Goal: Task Accomplishment & Management: Complete application form

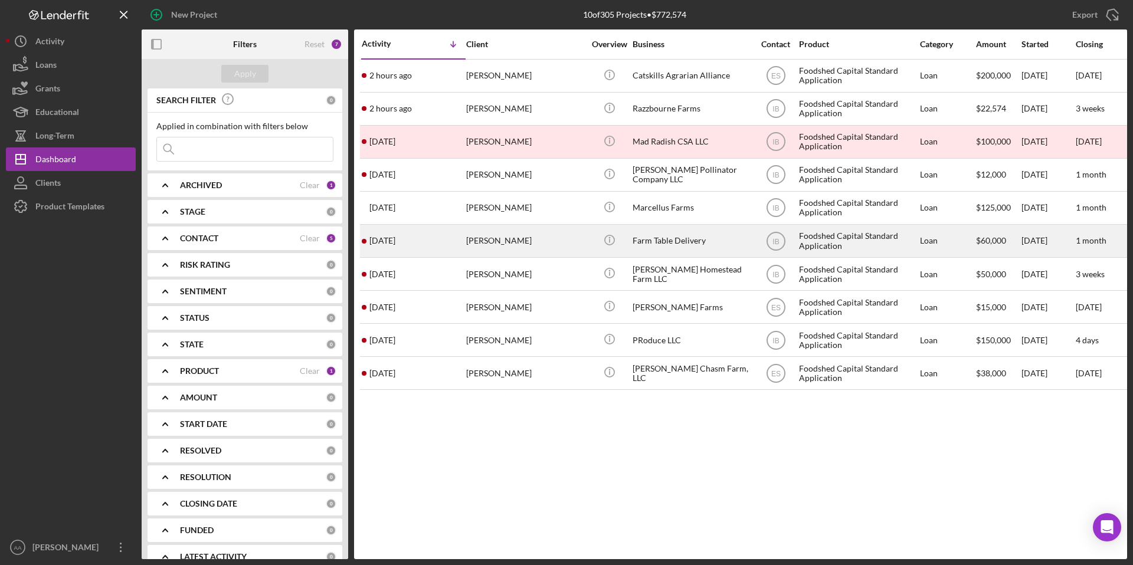
click at [696, 247] on div "Farm Table Delivery" at bounding box center [692, 240] width 118 height 31
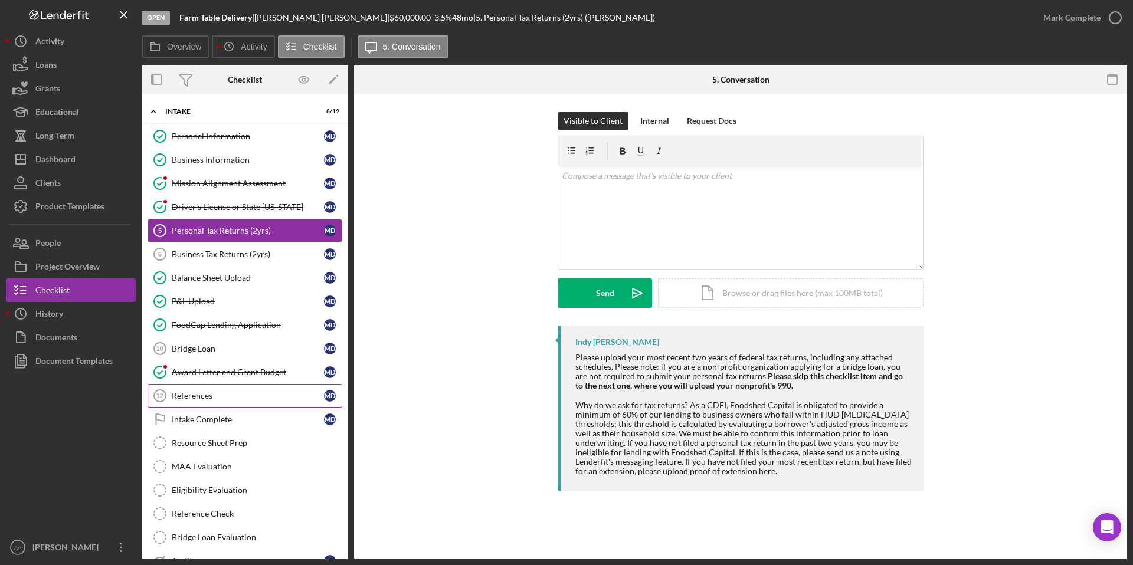
click at [201, 396] on div "References" at bounding box center [248, 395] width 152 height 9
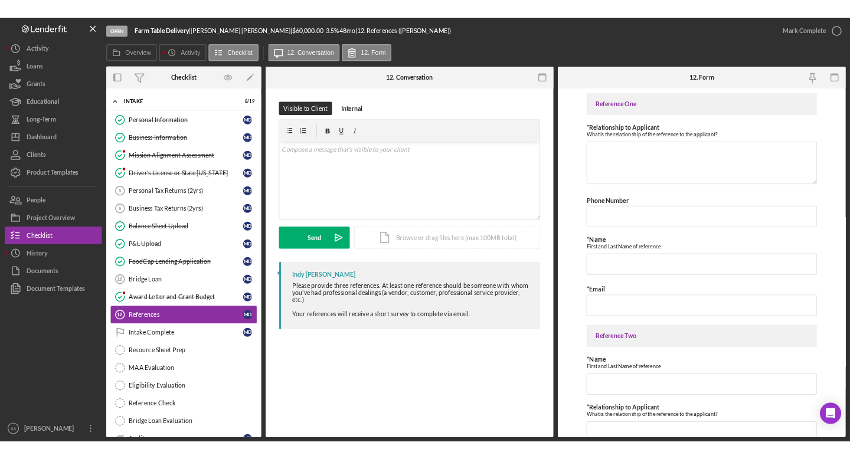
scroll to position [79, 0]
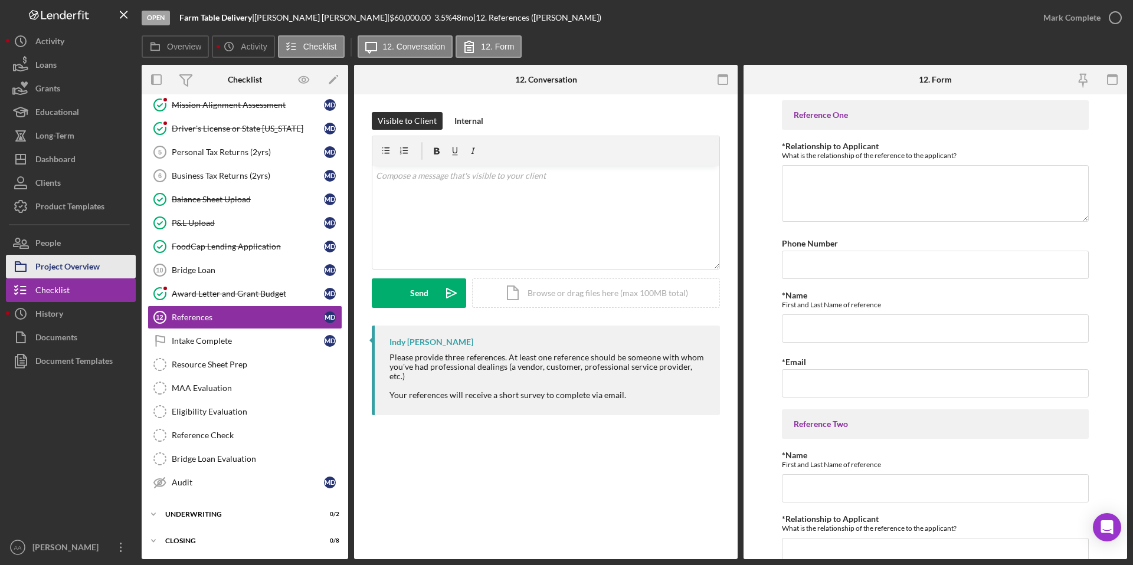
click at [74, 265] on div "Project Overview" at bounding box center [67, 268] width 64 height 27
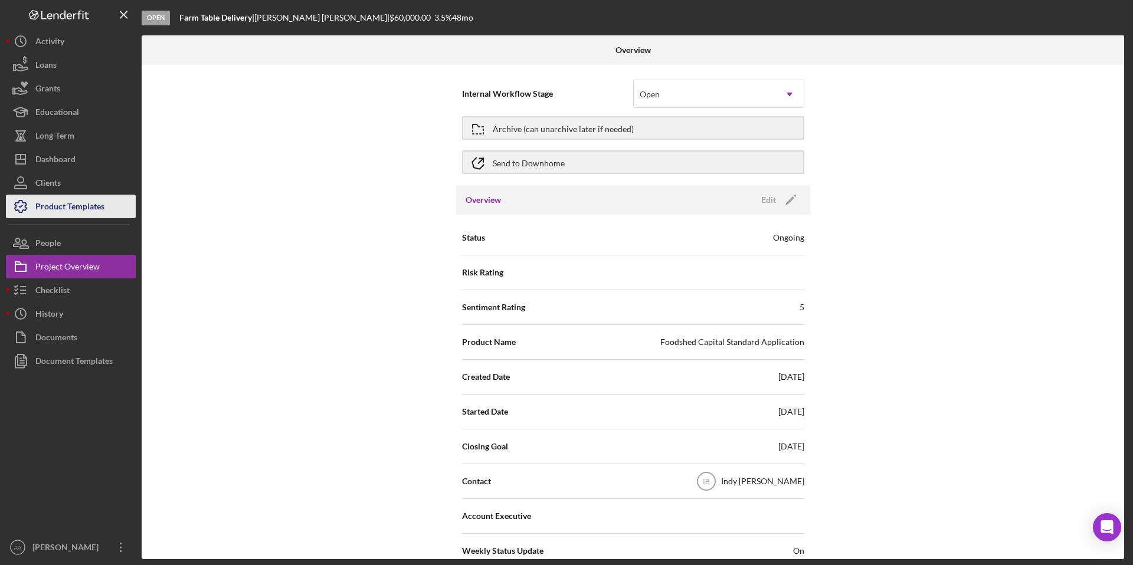
click at [84, 205] on div "Product Templates" at bounding box center [69, 208] width 69 height 27
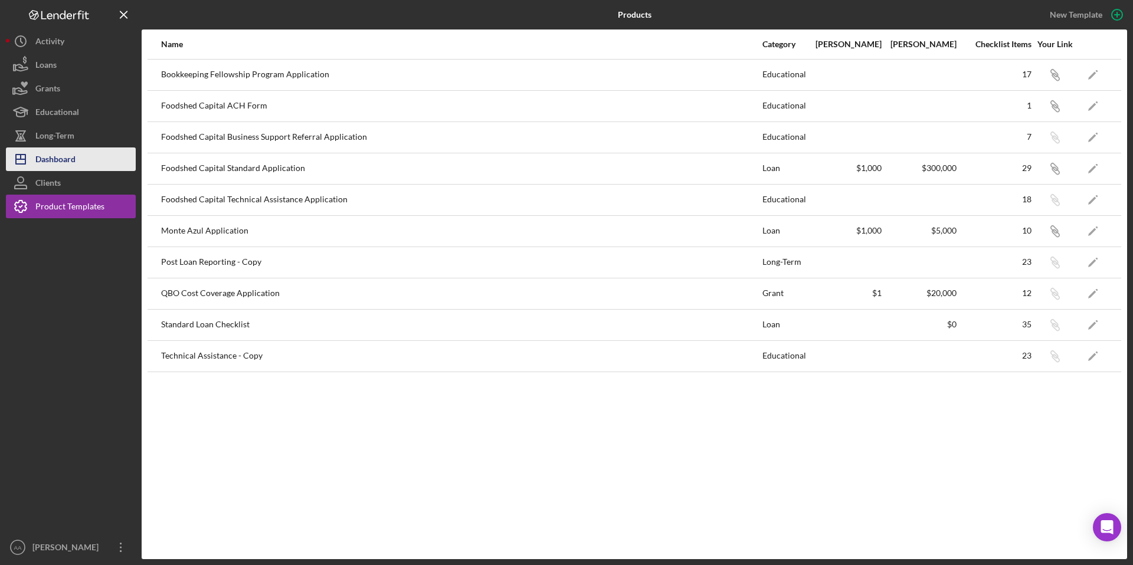
click at [75, 153] on div "Dashboard" at bounding box center [55, 161] width 40 height 27
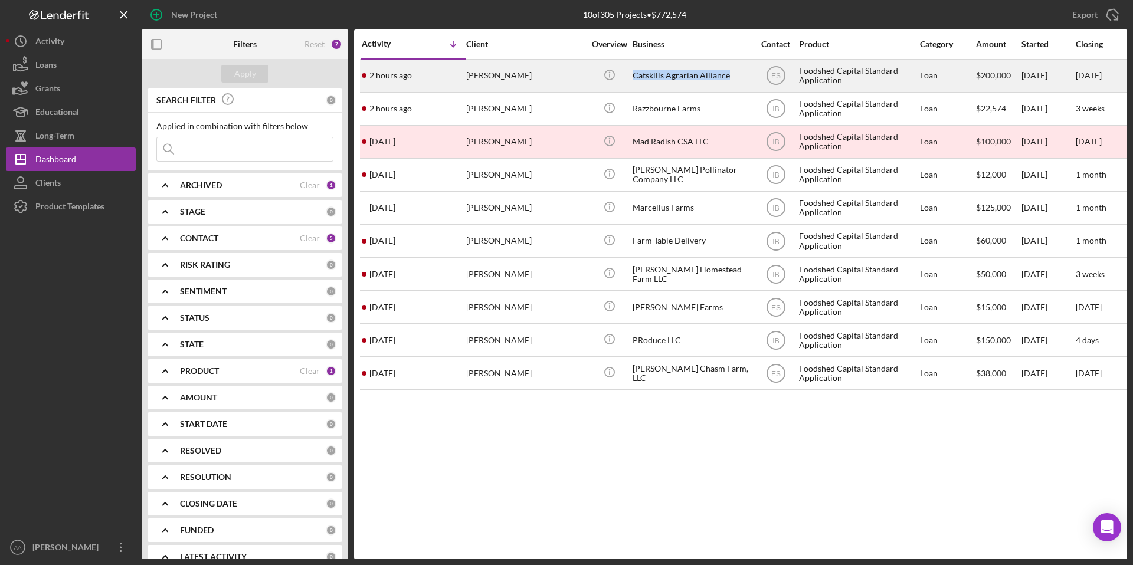
drag, startPoint x: 633, startPoint y: 76, endPoint x: 733, endPoint y: 84, distance: 100.7
click at [733, 84] on div "Catskills Agrarian Alliance" at bounding box center [692, 75] width 118 height 31
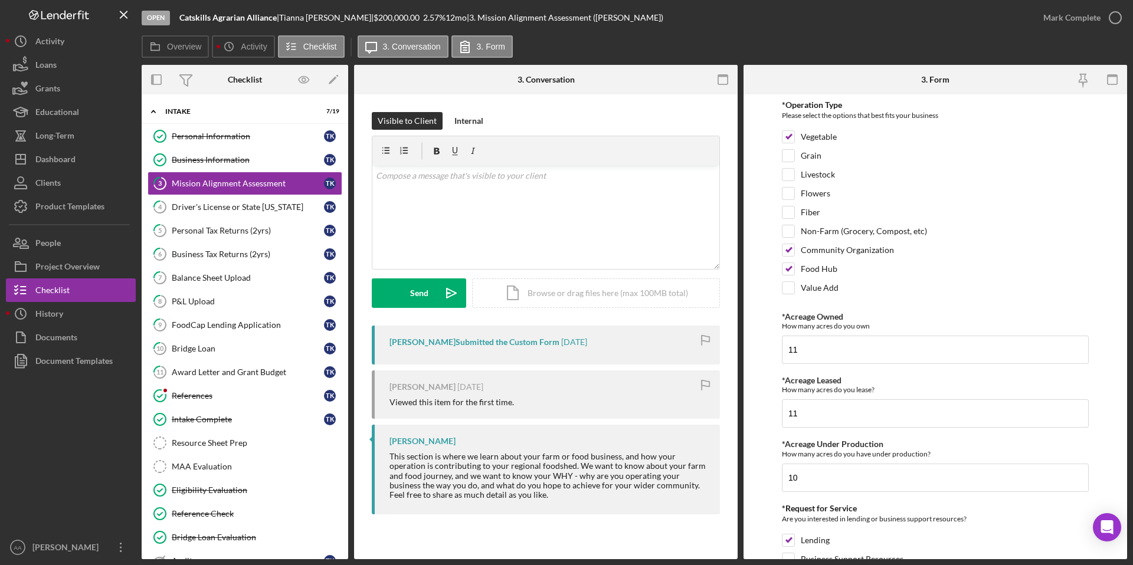
click at [241, 17] on b "Catskills Agrarian Alliance" at bounding box center [227, 17] width 97 height 10
click at [271, 21] on b "Catskills Agrarian Alliance" at bounding box center [227, 17] width 97 height 10
drag, startPoint x: 277, startPoint y: 19, endPoint x: 165, endPoint y: 17, distance: 112.7
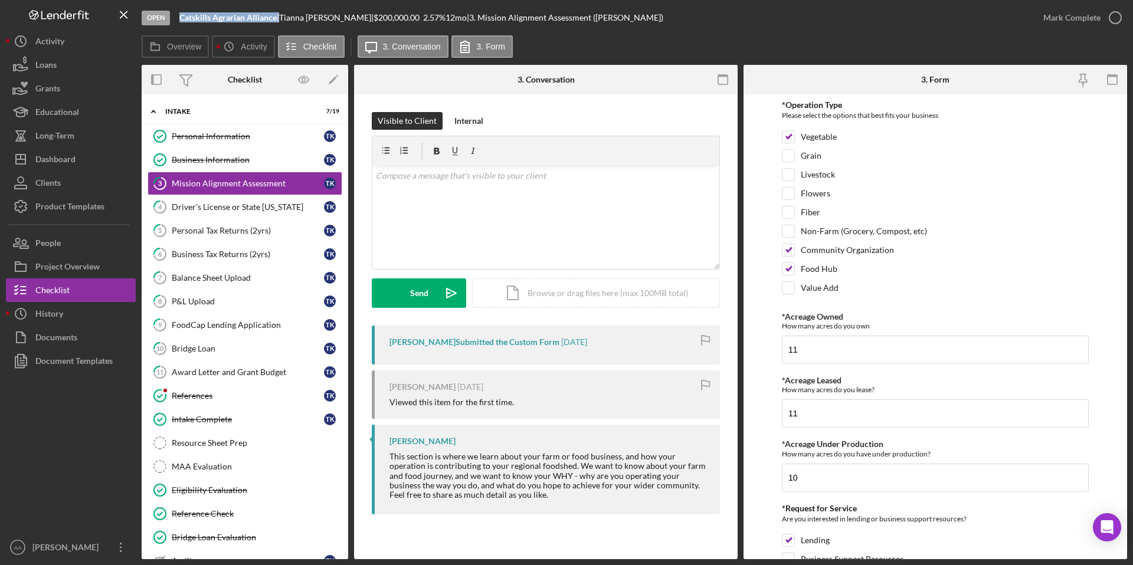
click at [165, 17] on div "Open Catskills Agrarian Alliance | [PERSON_NAME] | $200,000.00 2.57 % 12 mo | 3…" at bounding box center [587, 17] width 890 height 35
copy div "Catskills Agrarian Alliance"
click at [67, 152] on div "Dashboard" at bounding box center [55, 161] width 40 height 27
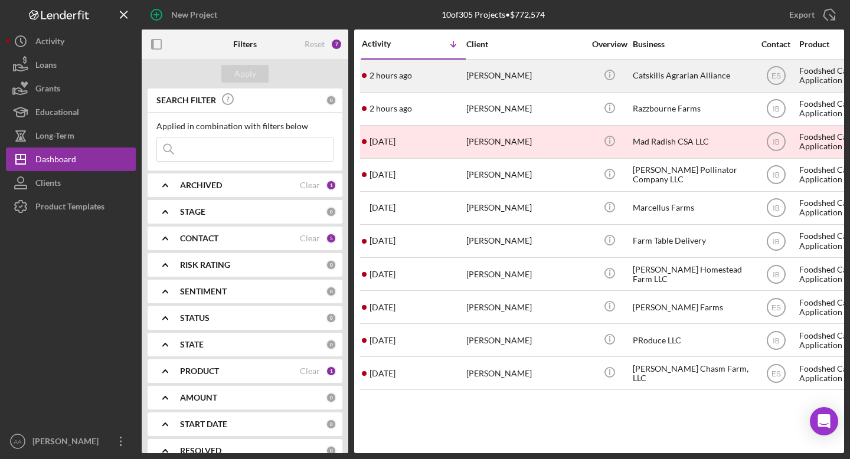
click at [659, 76] on div "Catskills Agrarian Alliance" at bounding box center [692, 75] width 118 height 31
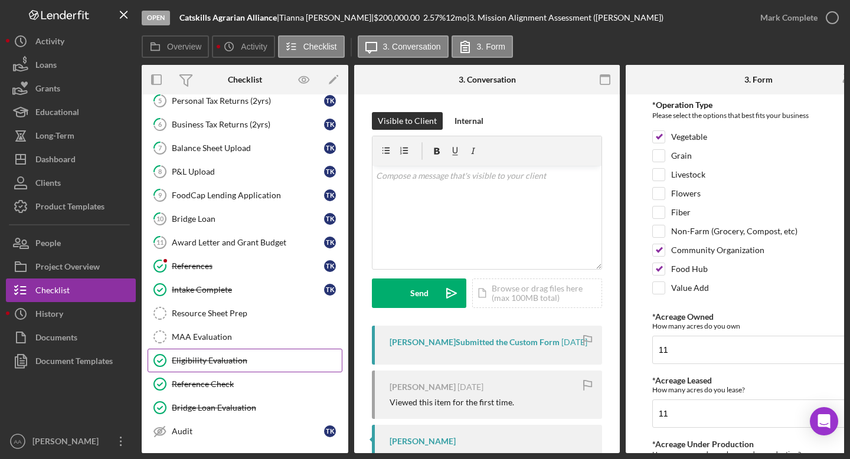
scroll to position [188, 0]
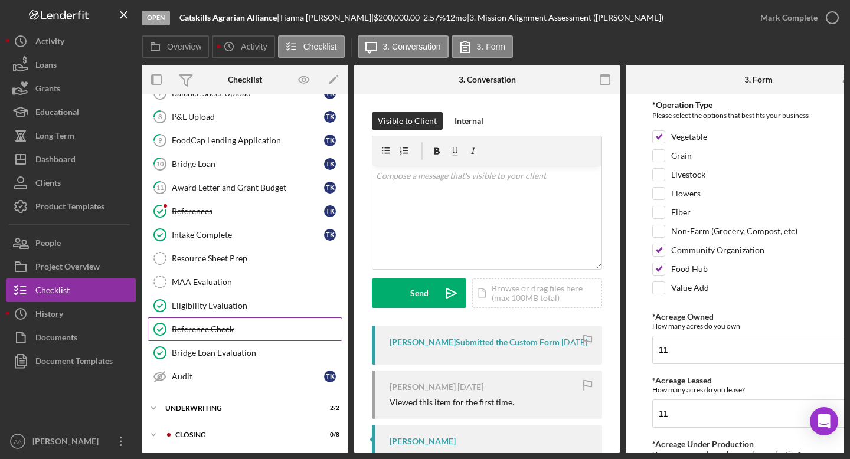
click at [248, 327] on div "Reference Check" at bounding box center [257, 329] width 170 height 9
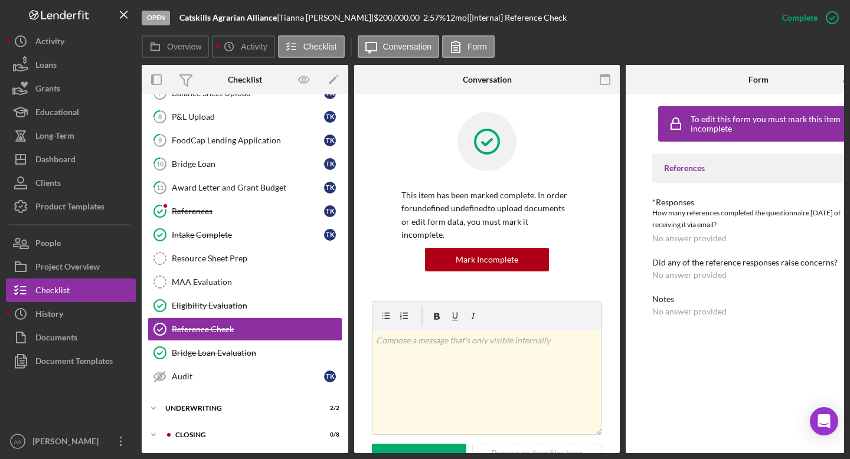
scroll to position [0, 47]
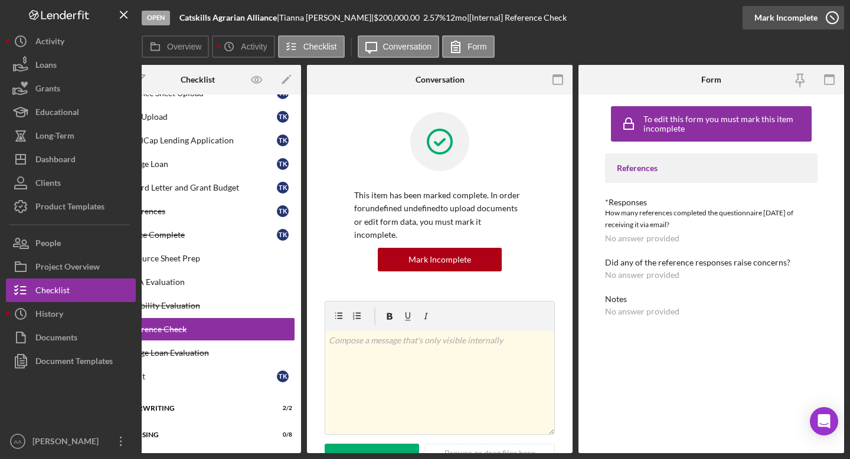
click at [820, 20] on icon "button" at bounding box center [832, 18] width 30 height 30
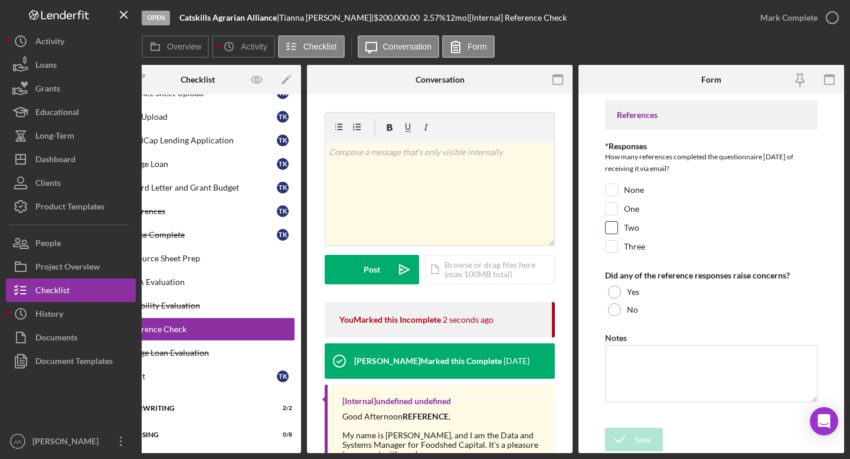
click at [617, 223] on div at bounding box center [611, 227] width 13 height 13
click at [607, 228] on input "Two" at bounding box center [612, 228] width 12 height 12
checkbox input "true"
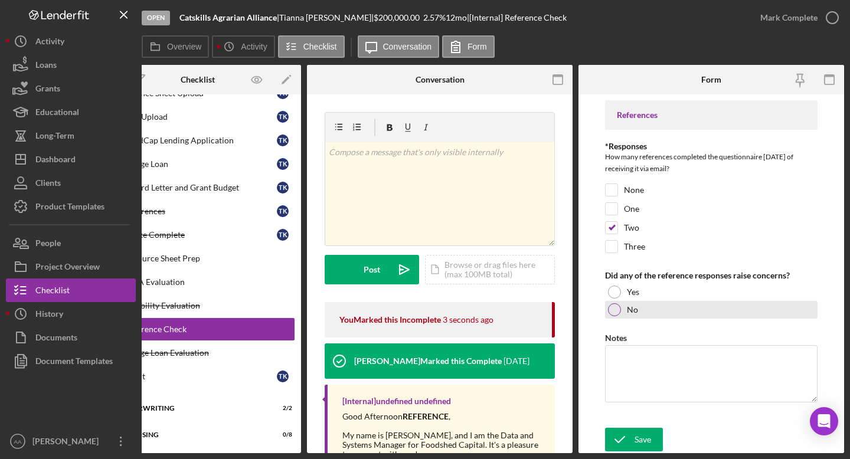
click at [616, 308] on div at bounding box center [614, 309] width 13 height 13
click at [628, 440] on icon "submit" at bounding box center [620, 440] width 30 height 30
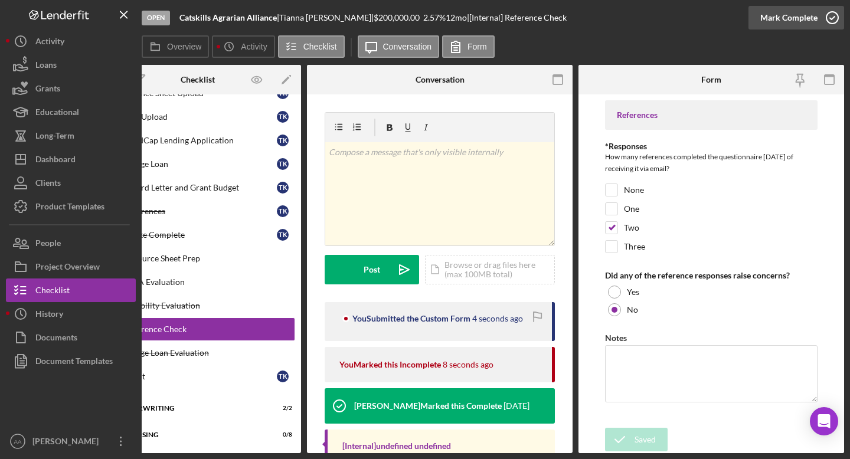
click at [811, 9] on div "Mark Complete" at bounding box center [788, 18] width 57 height 24
